Goal: Task Accomplishment & Management: Manage account settings

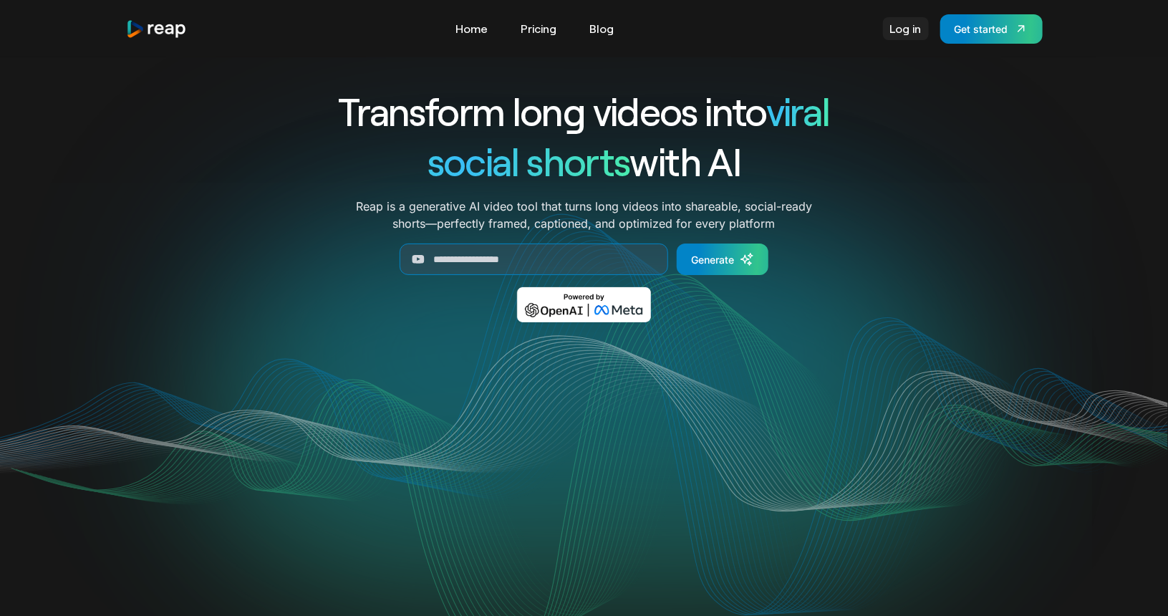
click at [899, 32] on link "Log in" at bounding box center [906, 28] width 46 height 23
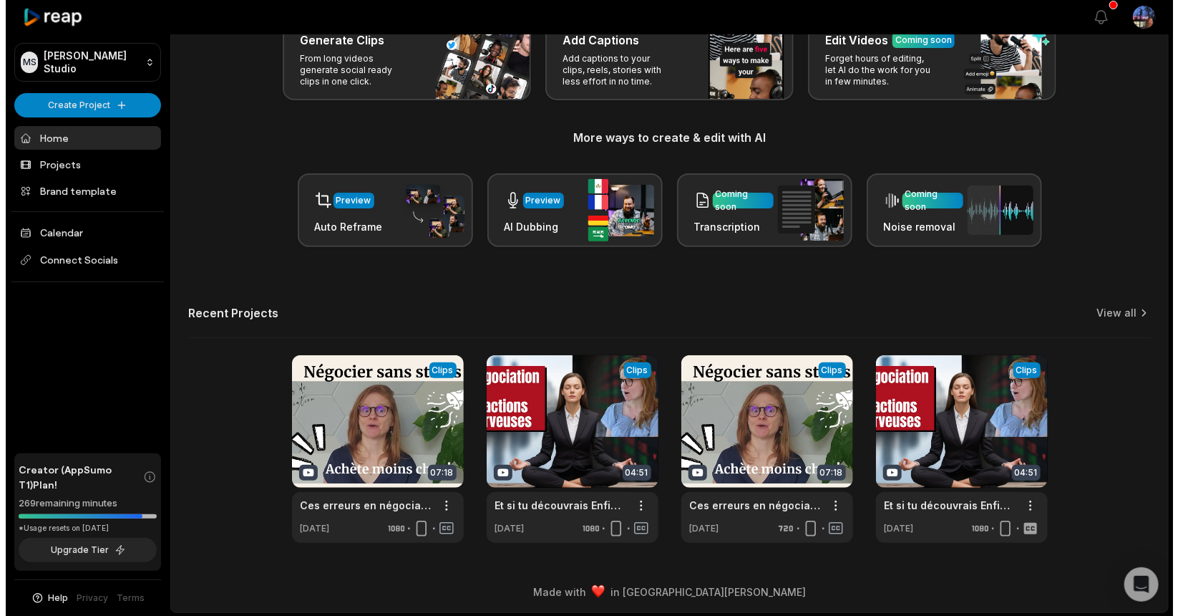
scroll to position [97, 0]
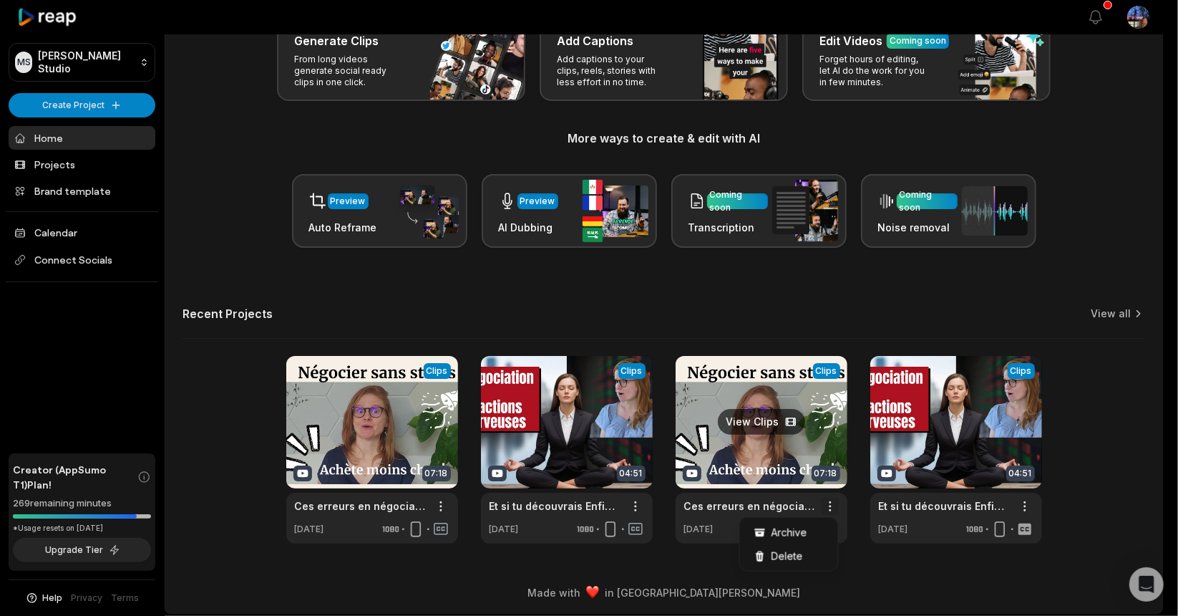
click at [831, 498] on html "MS Maria's Studio Create Project Home Projects Brand template Calendar Connect …" at bounding box center [589, 211] width 1178 height 616
click at [793, 558] on span "Delete" at bounding box center [788, 555] width 32 height 15
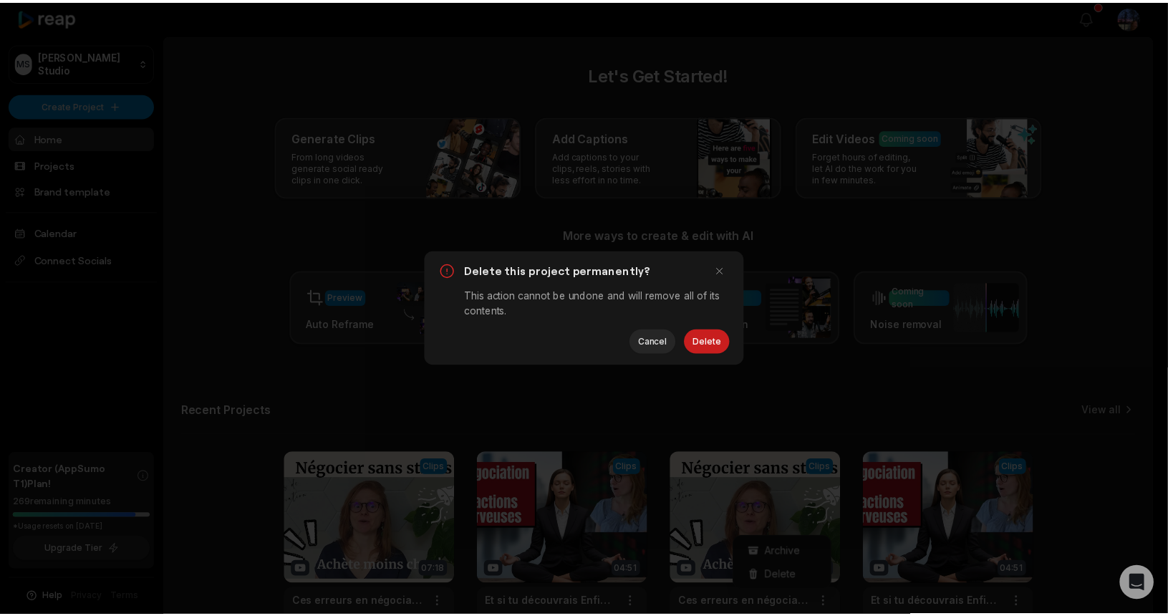
scroll to position [0, 0]
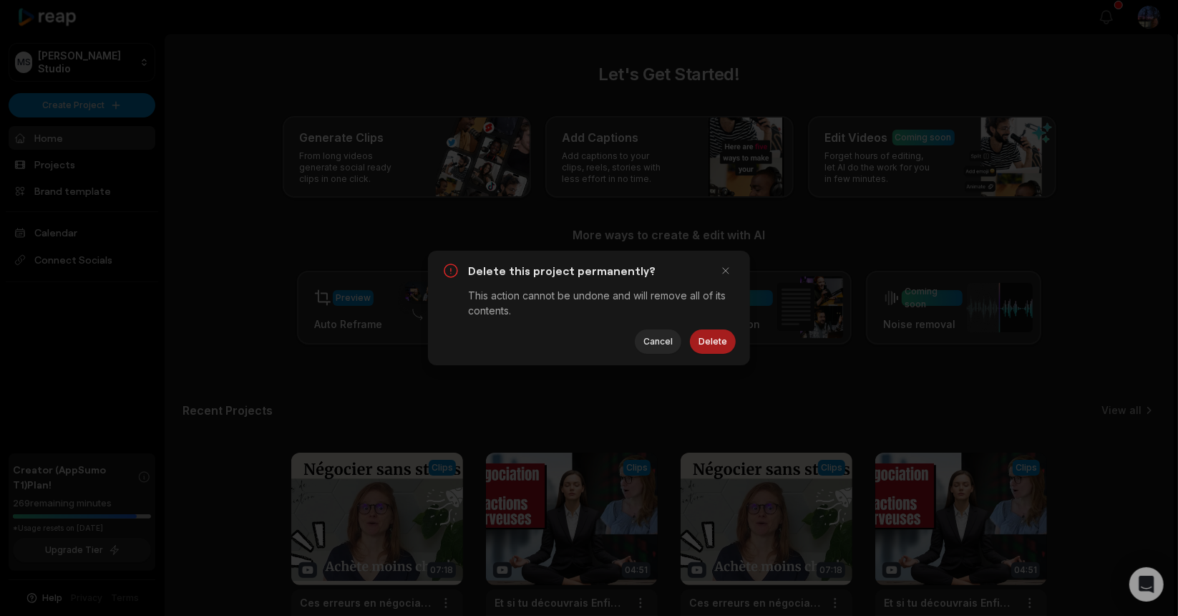
click at [720, 339] on button "Delete" at bounding box center [713, 341] width 46 height 24
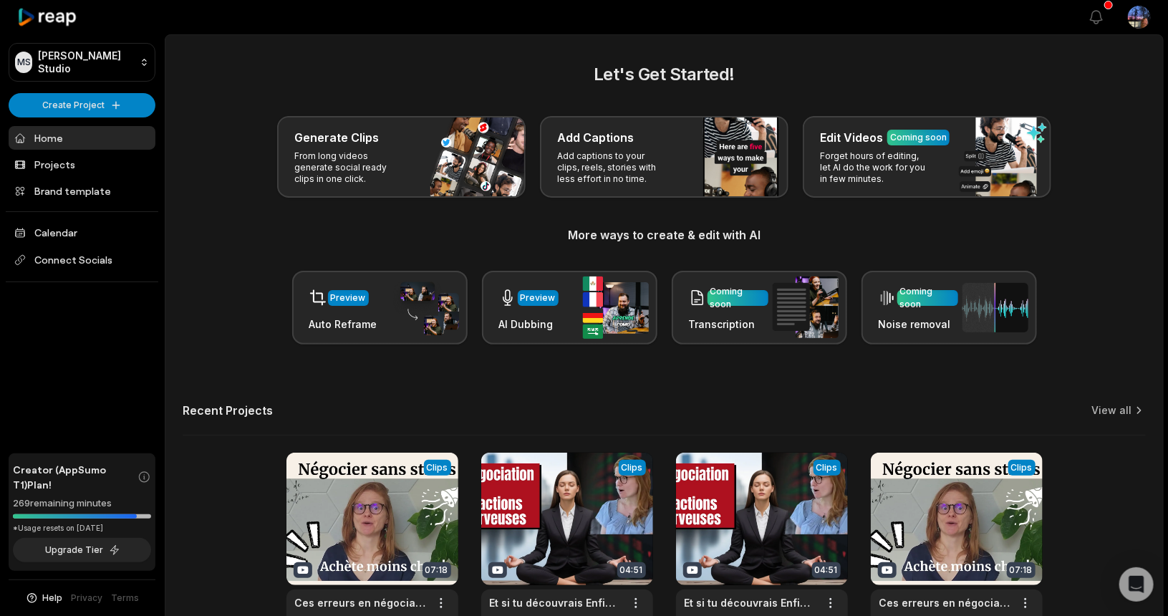
scroll to position [97, 0]
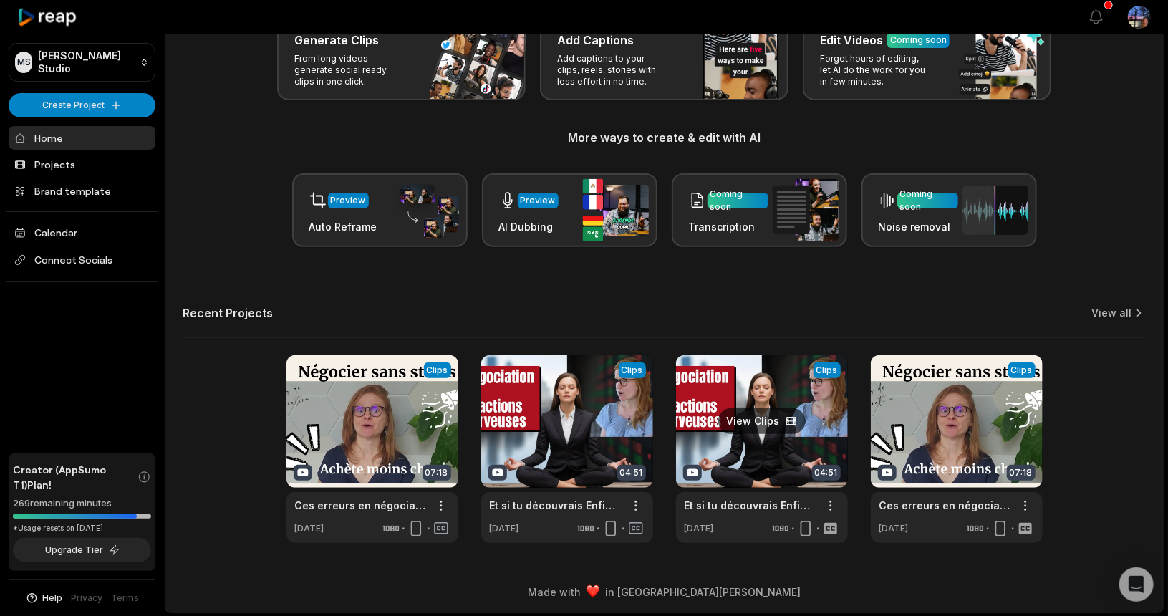
click at [757, 422] on link at bounding box center [762, 449] width 172 height 188
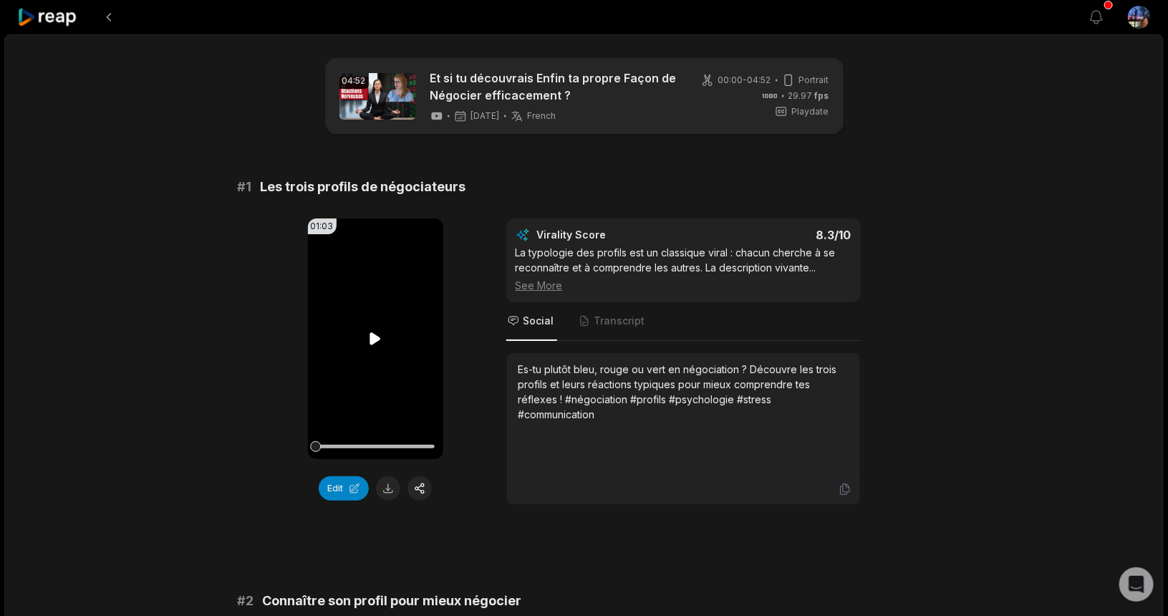
click at [378, 337] on icon at bounding box center [375, 338] width 11 height 12
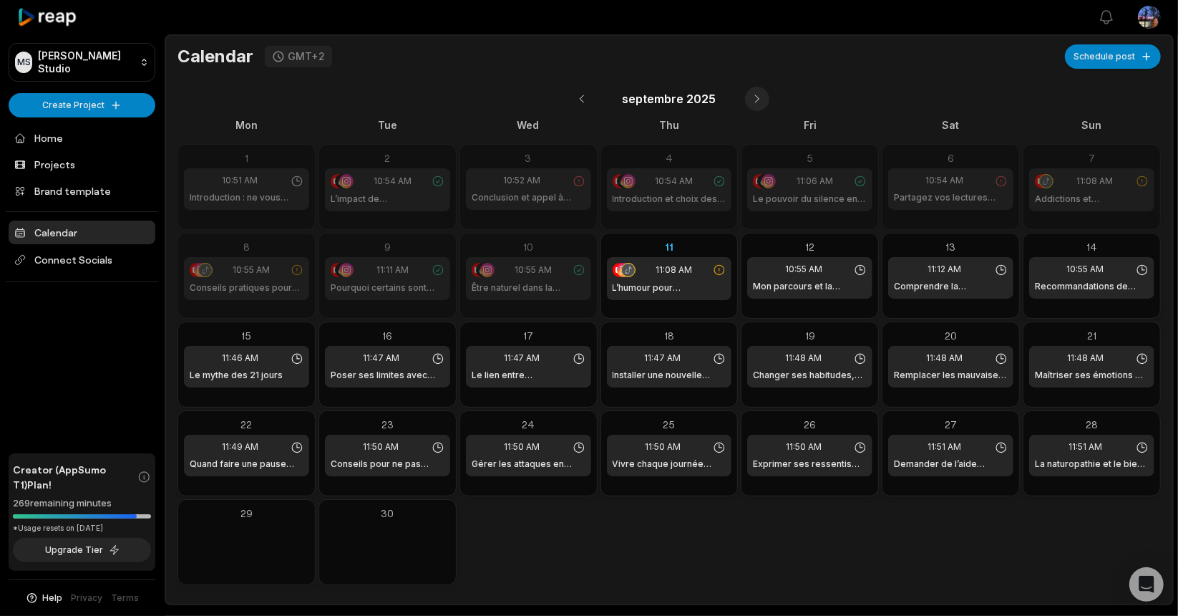
click at [754, 97] on button at bounding box center [757, 99] width 24 height 24
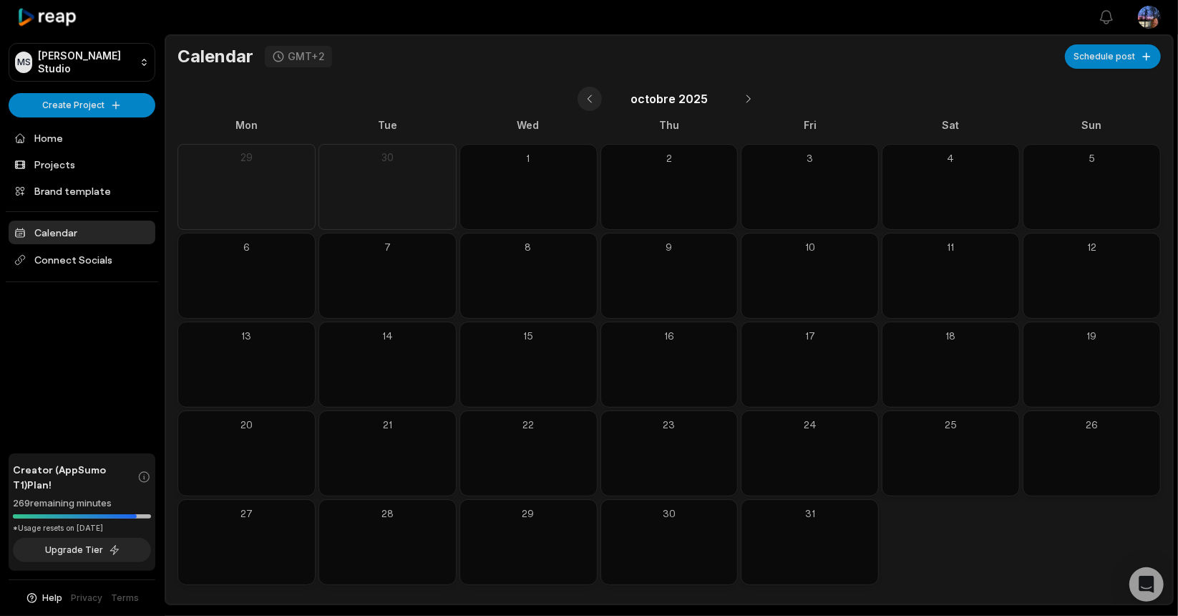
click at [591, 97] on button at bounding box center [590, 99] width 24 height 24
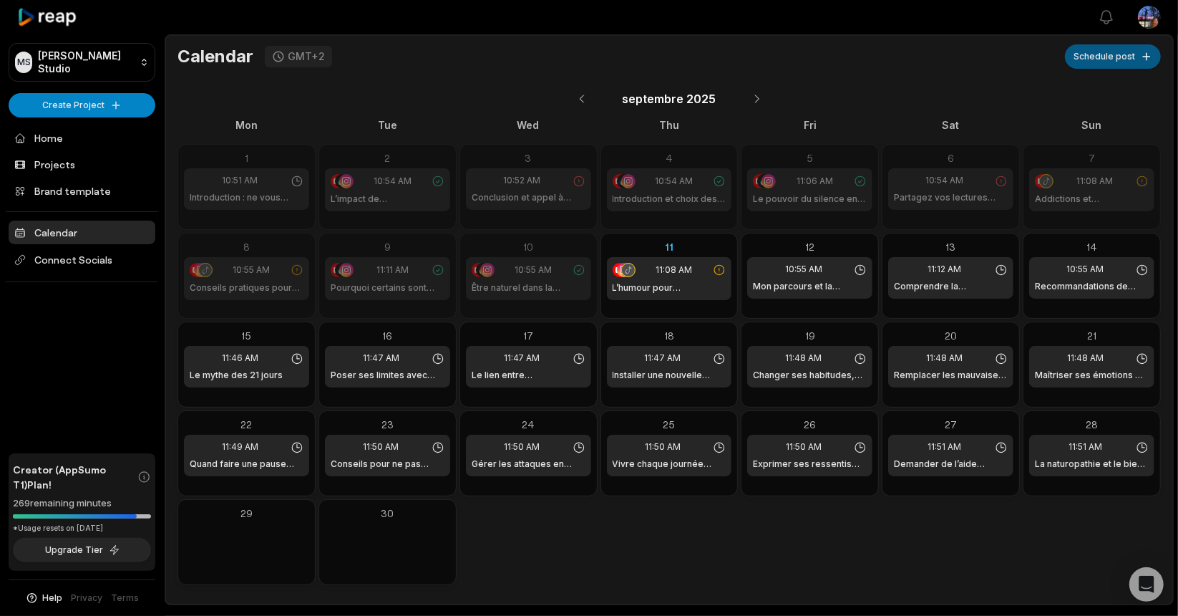
click at [1118, 50] on button "Schedule post" at bounding box center [1113, 56] width 96 height 24
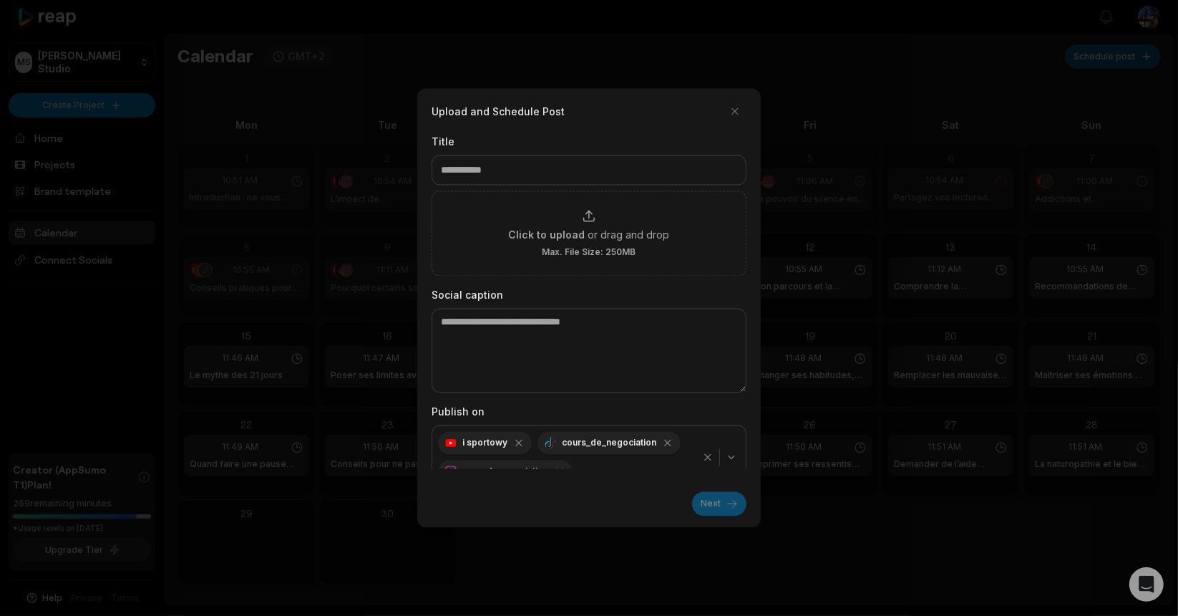
scroll to position [18, 0]
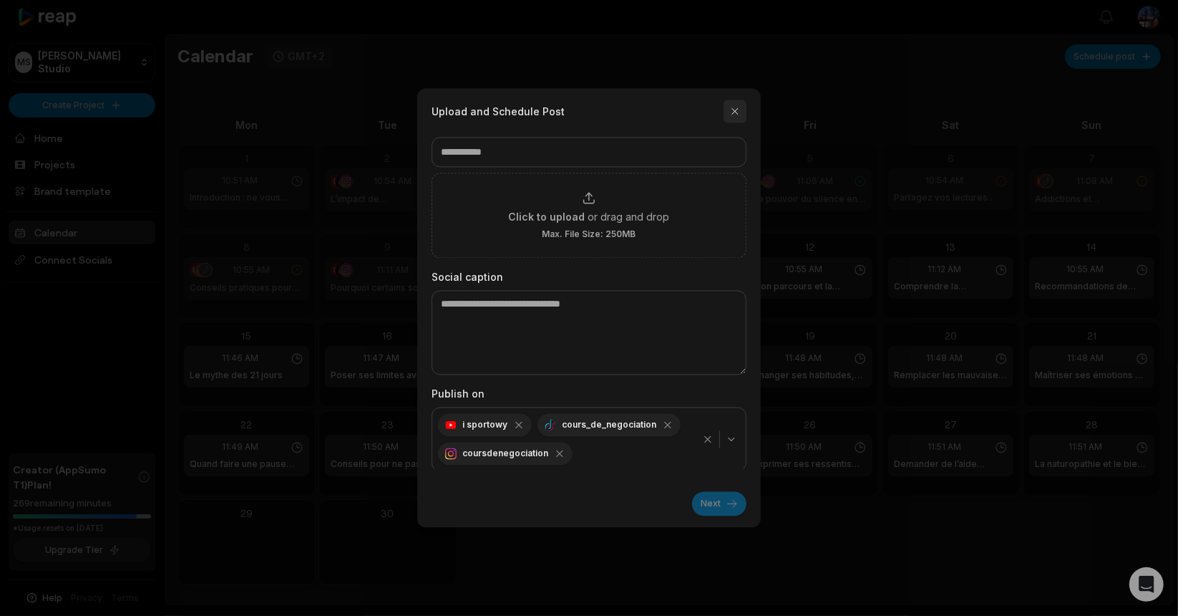
click at [746, 103] on button "button" at bounding box center [735, 111] width 23 height 23
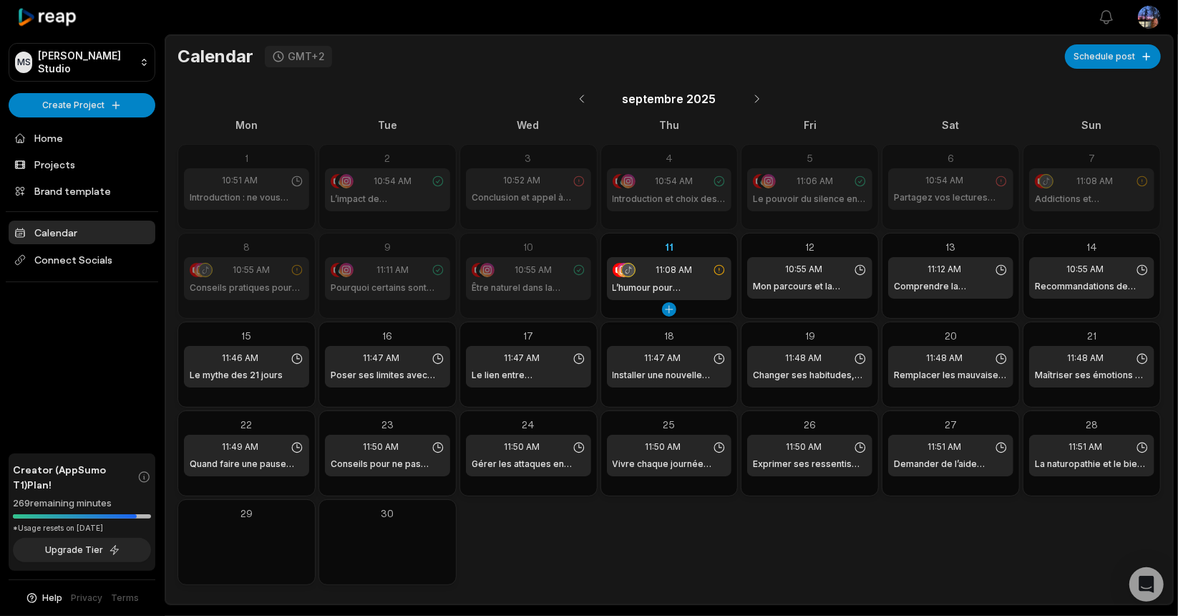
click at [719, 269] on icon at bounding box center [719, 269] width 13 height 13
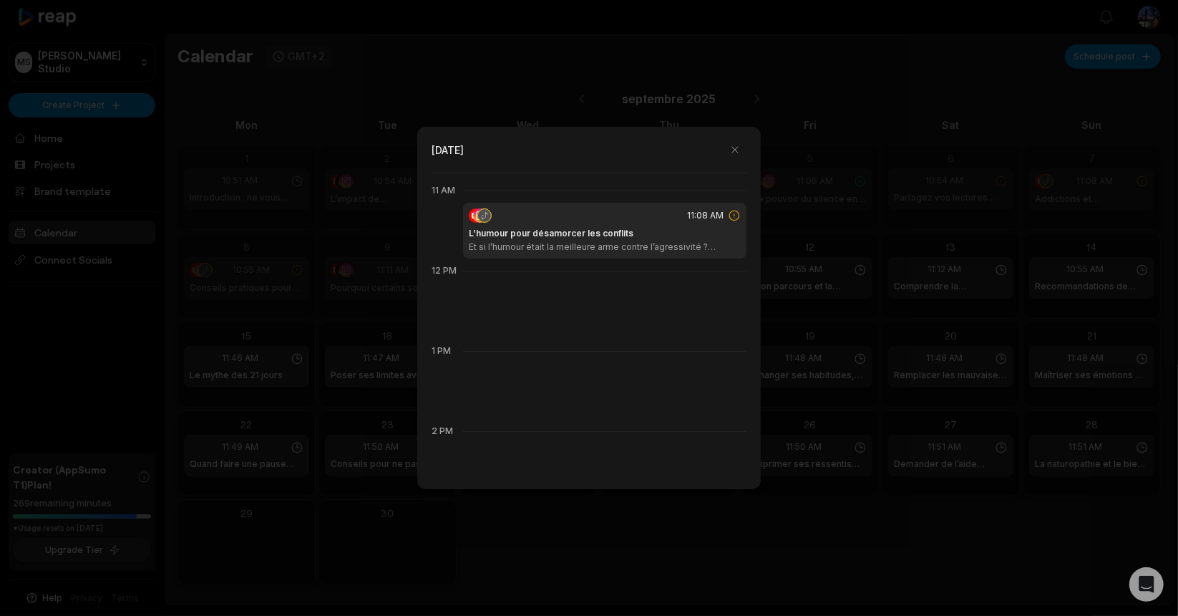
scroll to position [882, 0]
click at [693, 211] on span "11:08 AM" at bounding box center [705, 210] width 37 height 13
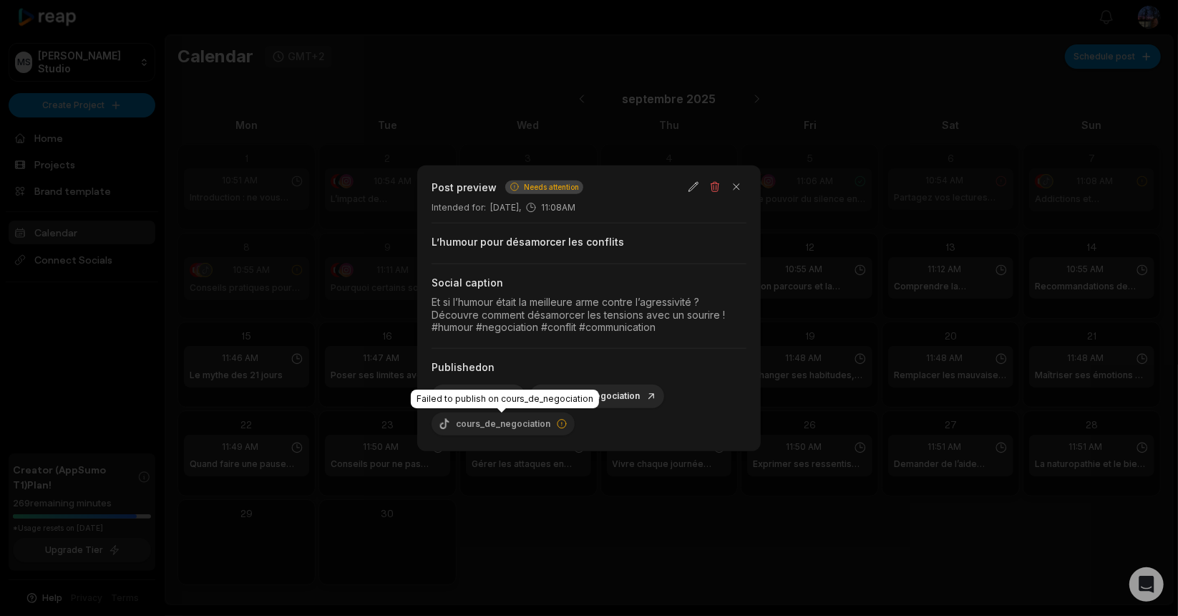
click at [560, 423] on icon at bounding box center [561, 422] width 11 height 11
click at [541, 423] on div "cours_de_negociation" at bounding box center [503, 423] width 143 height 23
click at [731, 185] on button "button" at bounding box center [737, 187] width 20 height 20
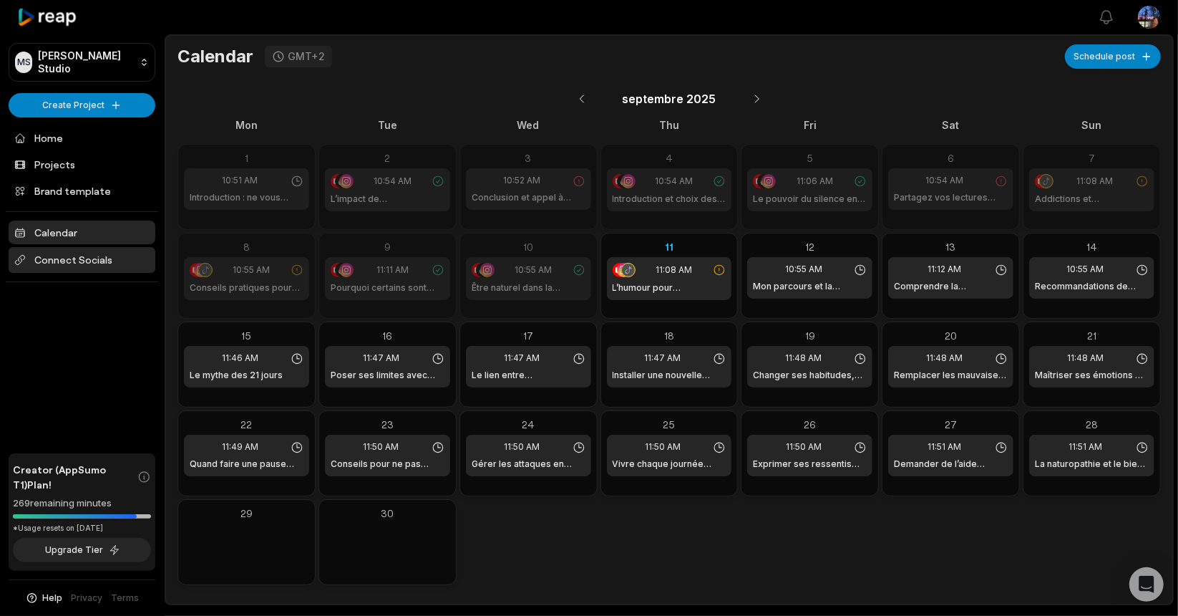
click at [88, 258] on span "Connect Socials" at bounding box center [82, 260] width 147 height 26
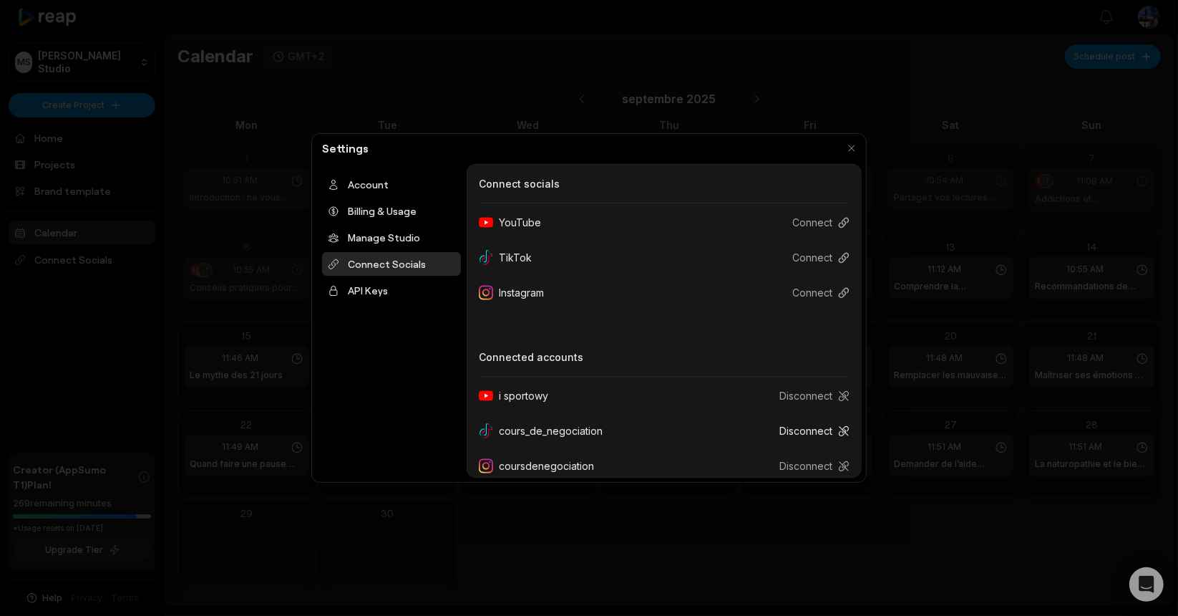
click at [814, 432] on button "Disconnect" at bounding box center [809, 430] width 82 height 26
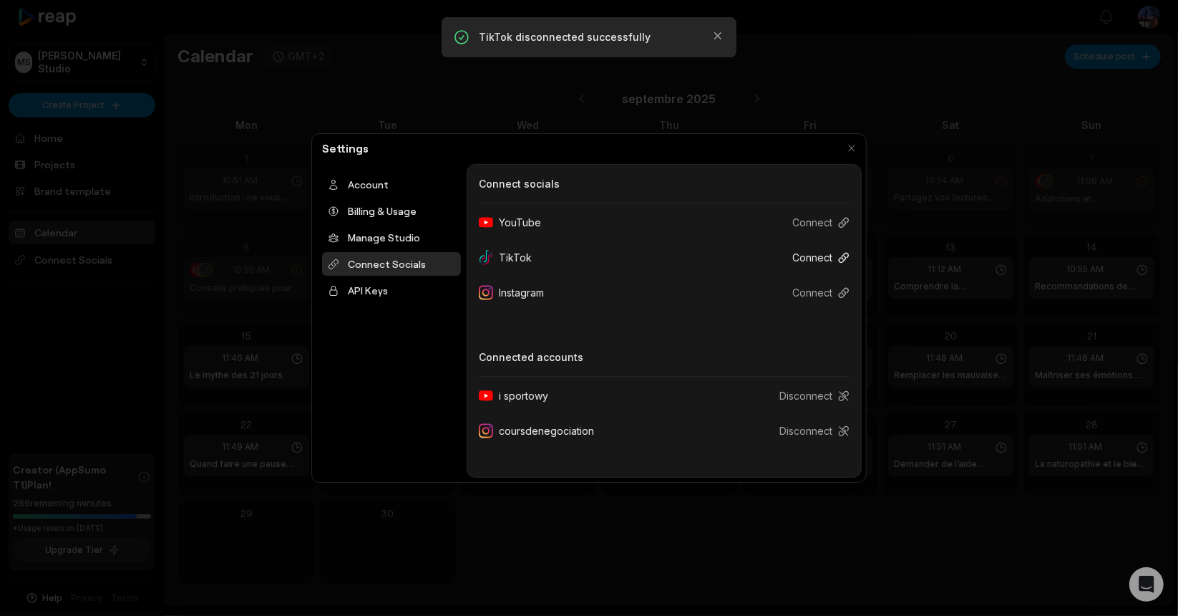
click at [820, 258] on button "Connect" at bounding box center [815, 257] width 69 height 26
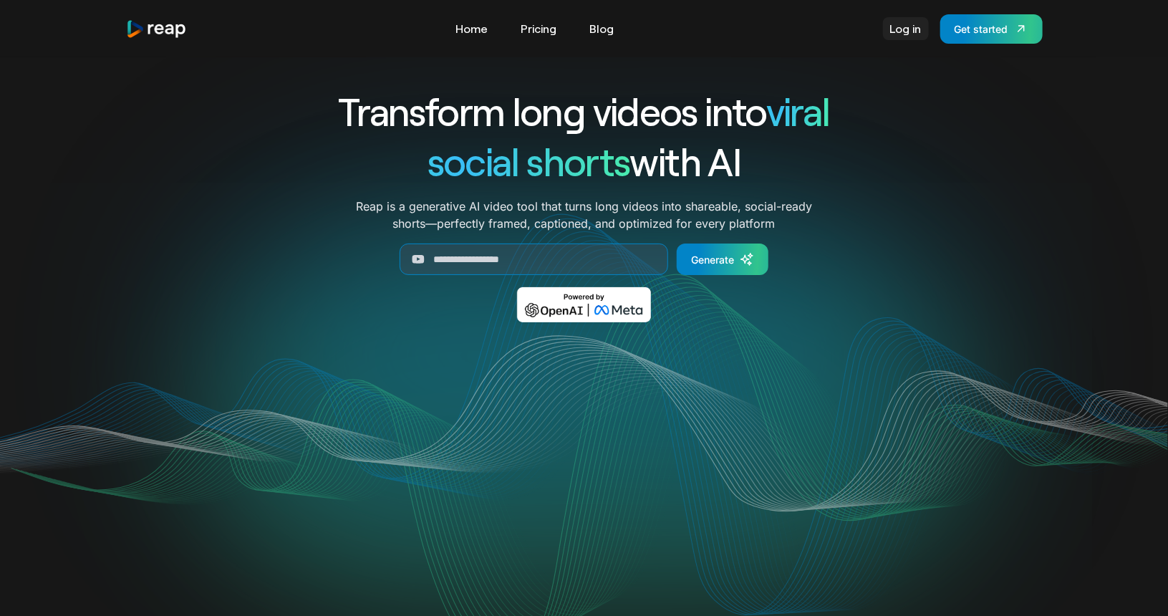
click at [909, 26] on link "Log in" at bounding box center [906, 28] width 46 height 23
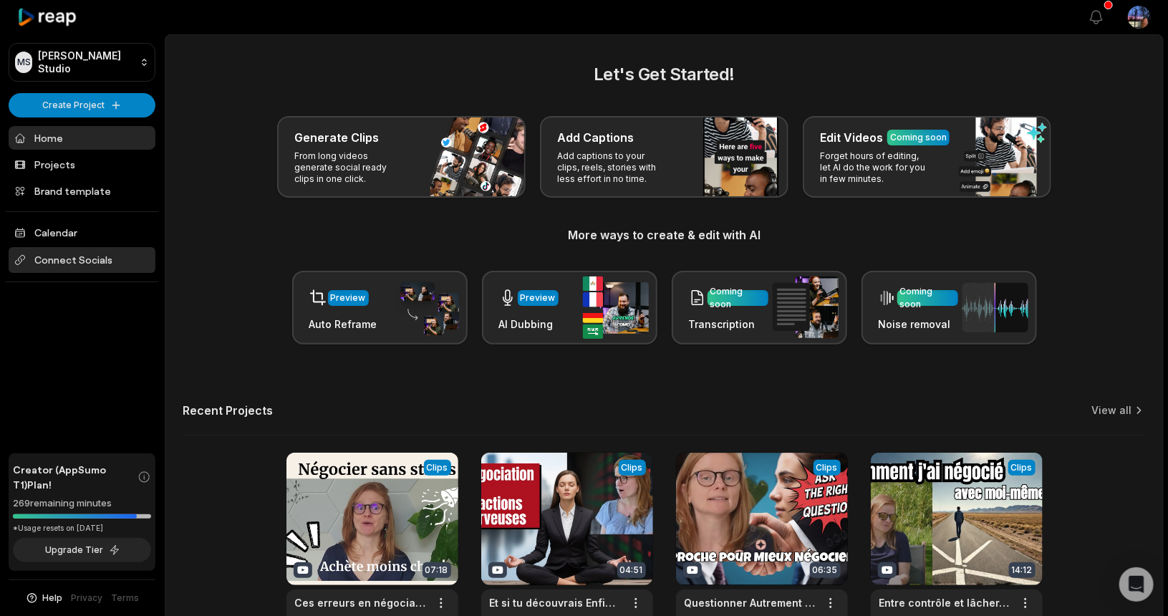
click at [87, 256] on span "Connect Socials" at bounding box center [82, 260] width 147 height 26
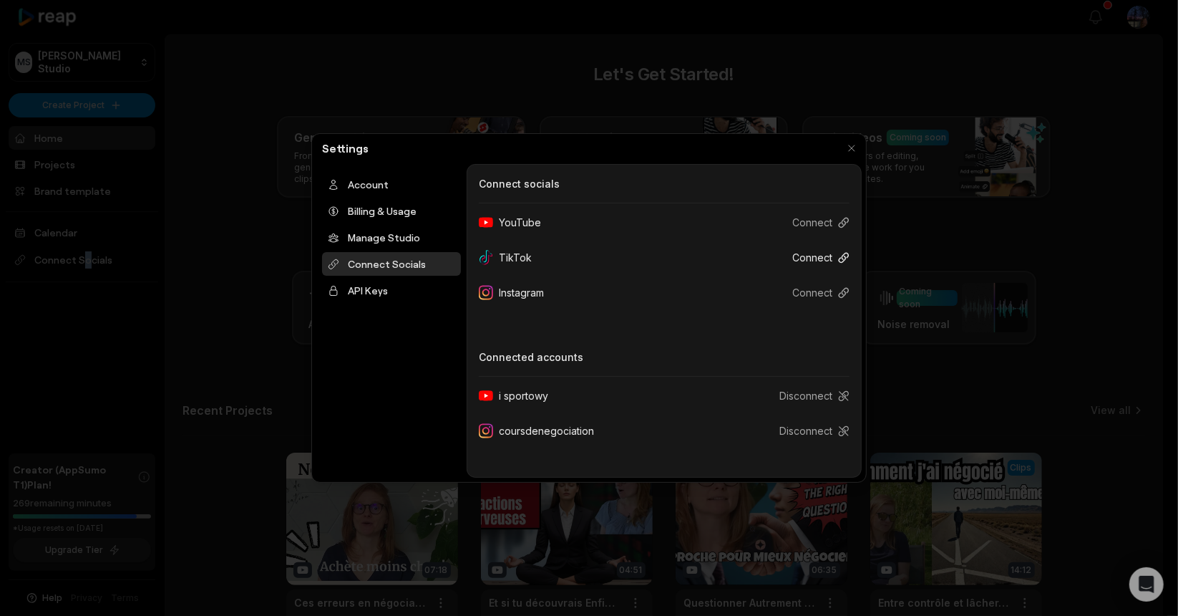
click at [832, 254] on button "Connect" at bounding box center [815, 257] width 69 height 26
